Goal: Information Seeking & Learning: Learn about a topic

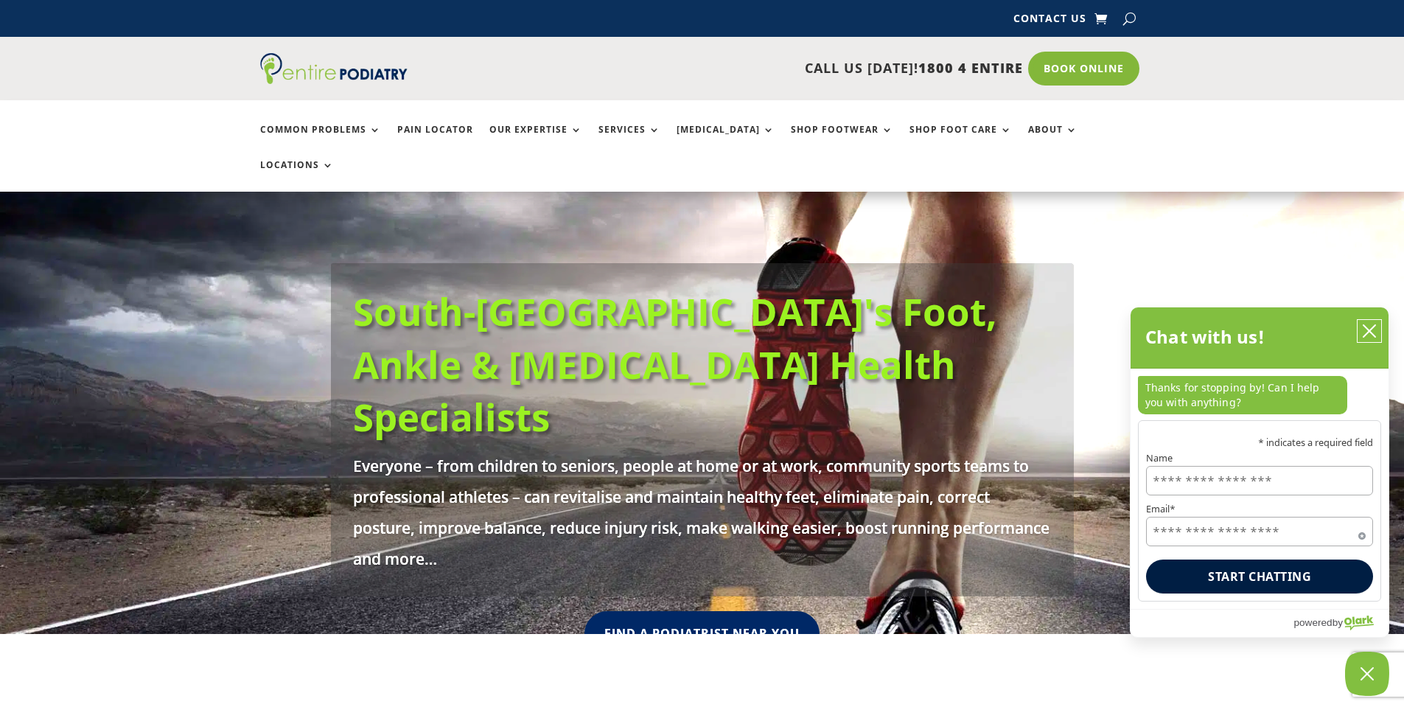
click at [1367, 325] on icon "close chatbox" at bounding box center [1369, 330] width 15 height 15
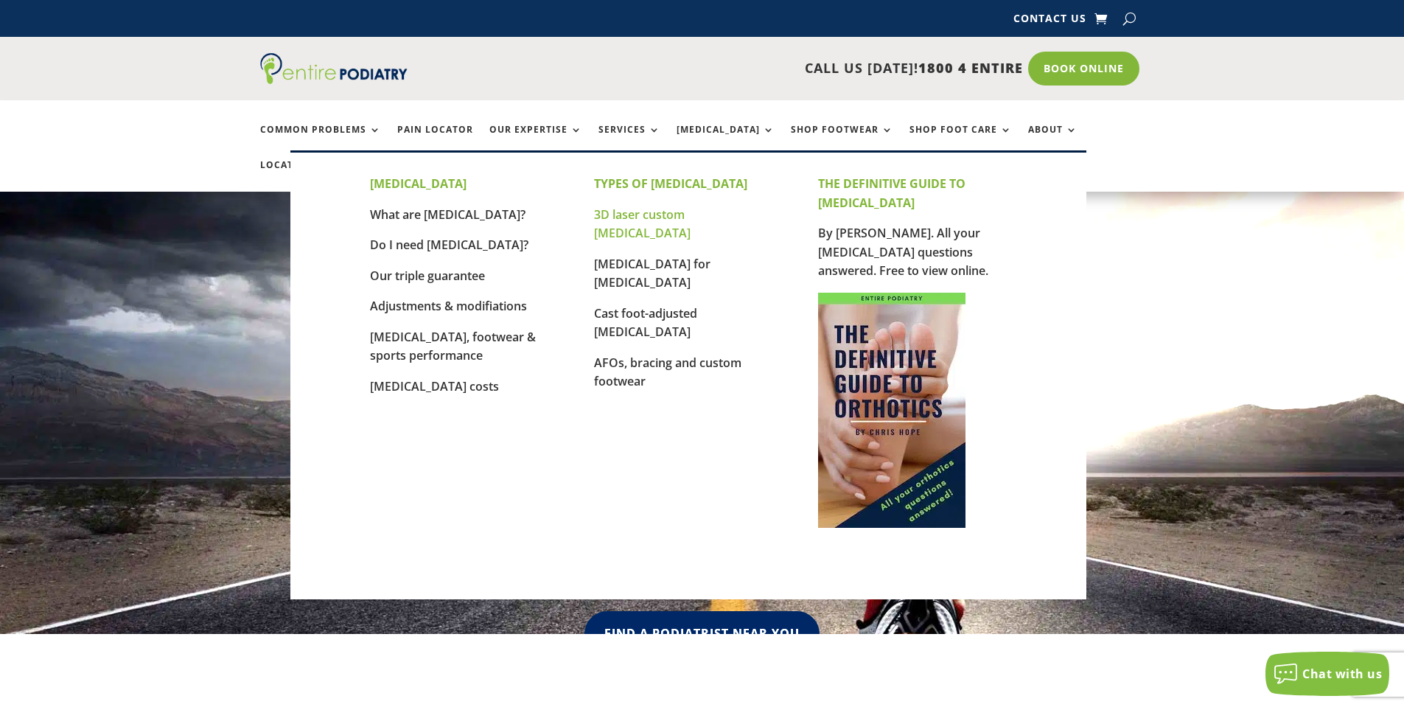
click at [679, 218] on link "3D laser custom [MEDICAL_DATA]" at bounding box center [642, 223] width 97 height 35
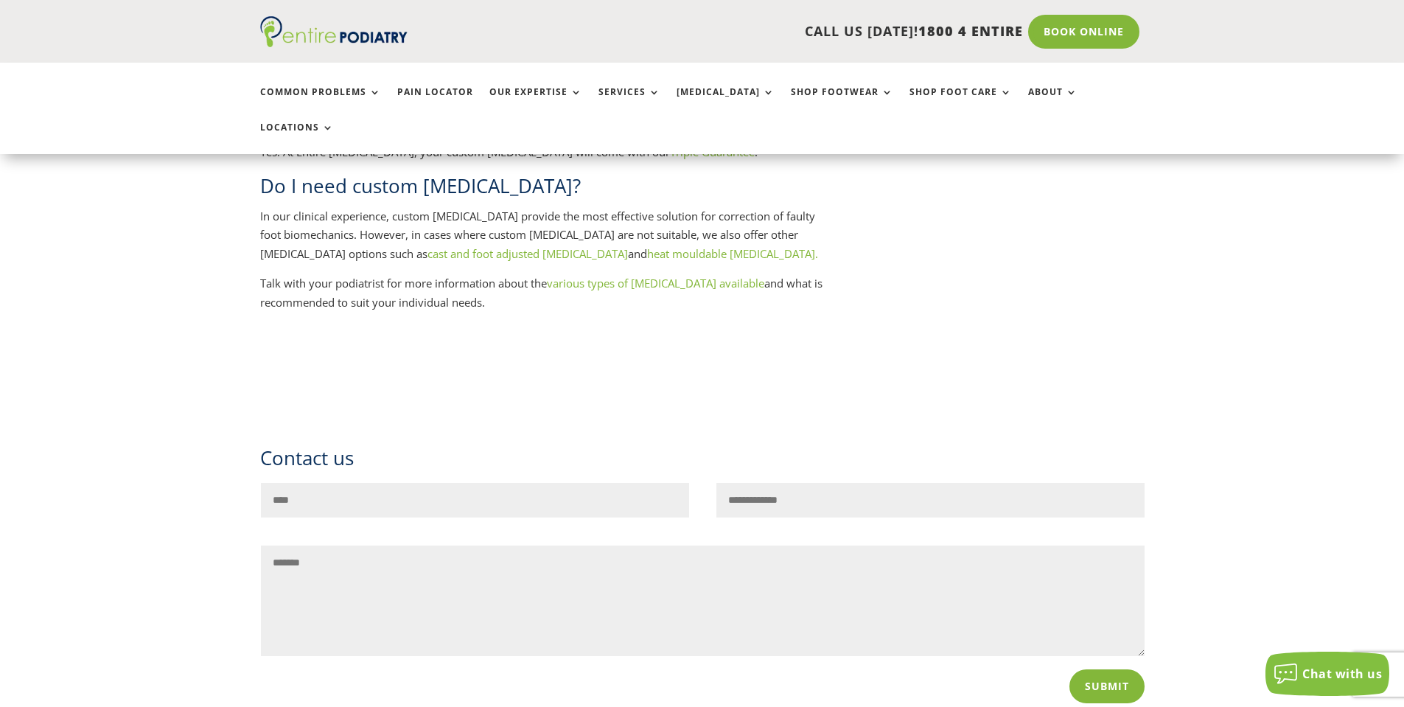
scroll to position [1415, 0]
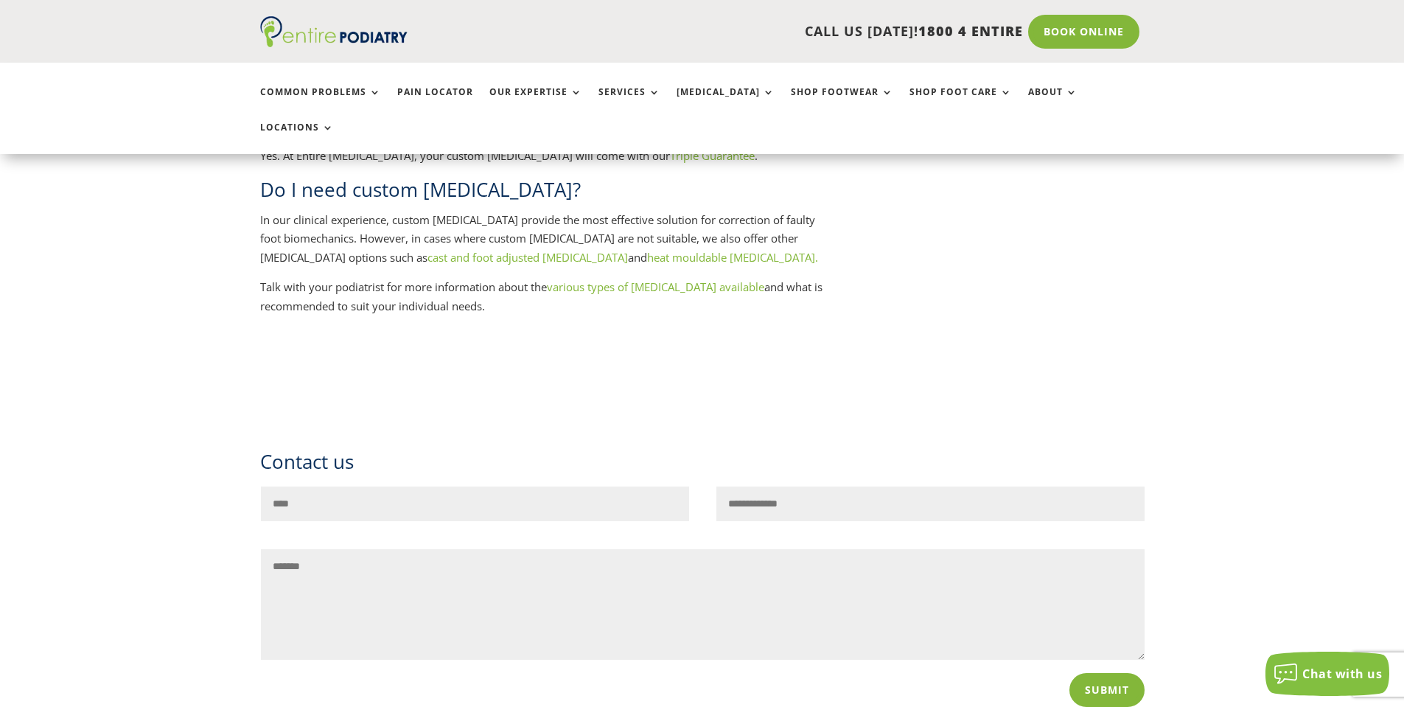
click at [427, 250] on link "cast and foot adjusted orthotics" at bounding box center [527, 257] width 200 height 15
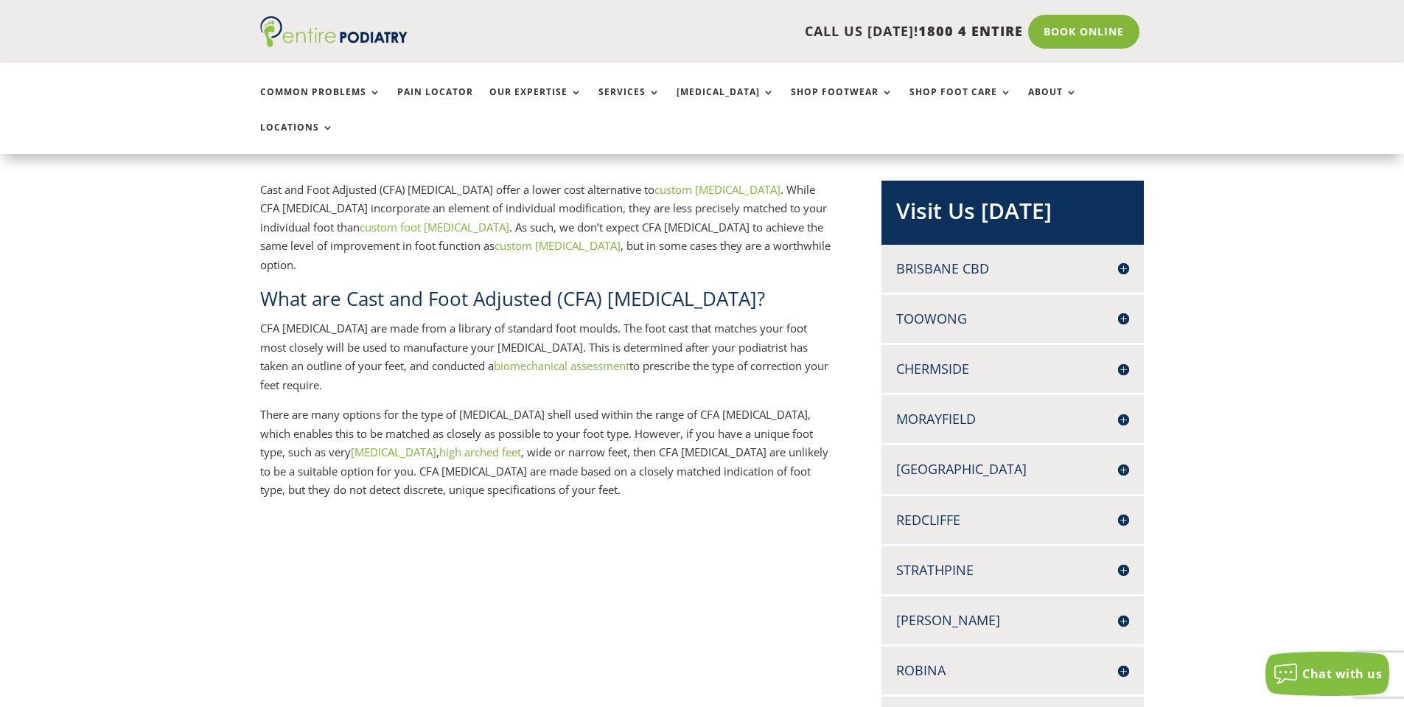
scroll to position [295, 0]
